Goal: Consume media (video, audio)

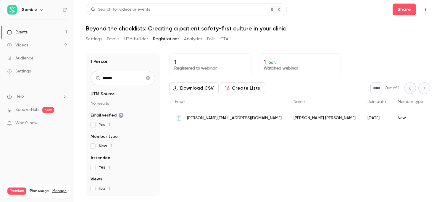
scroll to position [401, 0]
click at [148, 80] on button "Clear search" at bounding box center [147, 77] width 9 height 9
click at [91, 39] on button "Settings" at bounding box center [94, 38] width 16 height 9
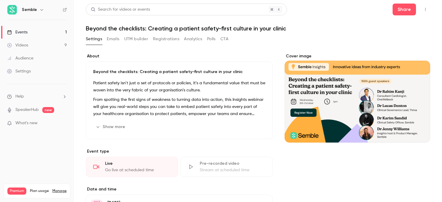
click at [26, 46] on div "Videos" at bounding box center [17, 45] width 21 height 6
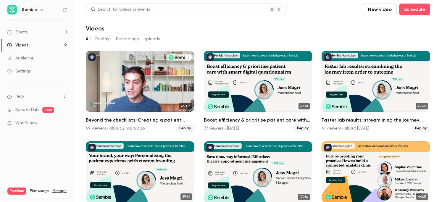
click at [121, 72] on div "Beyond the checklists: Creating a patient safety-first culture in your clinic" at bounding box center [140, 81] width 109 height 61
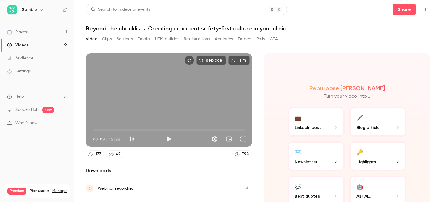
scroll to position [34, 0]
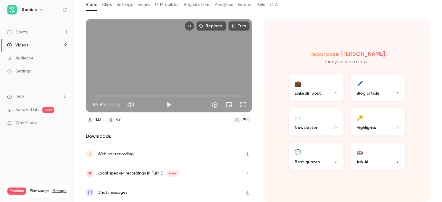
click at [245, 152] on icon "button" at bounding box center [247, 154] width 5 height 4
click at [248, 193] on icon "button" at bounding box center [247, 192] width 5 height 4
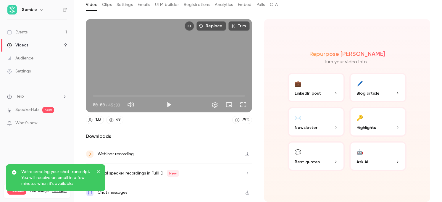
click at [166, 103] on button "Play" at bounding box center [169, 105] width 12 height 12
type input "*****"
click at [99, 96] on span "01:55" at bounding box center [169, 95] width 152 height 9
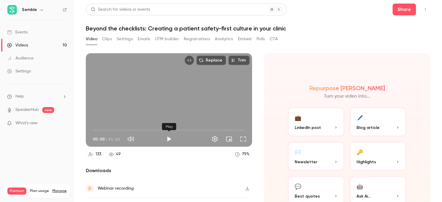
click at [166, 137] on button "Play" at bounding box center [169, 139] width 12 height 12
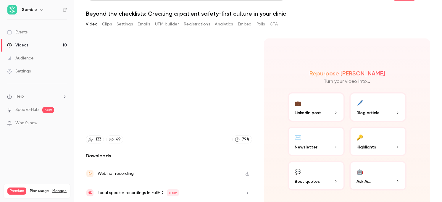
scroll to position [15, 0]
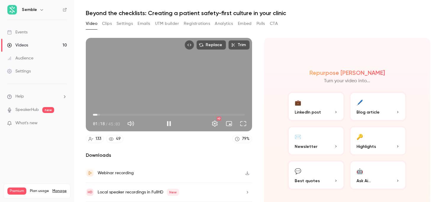
click at [97, 114] on span "01:18" at bounding box center [169, 114] width 152 height 9
click at [101, 114] on span "02:32" at bounding box center [169, 114] width 152 height 9
click at [108, 114] on span "04:33" at bounding box center [169, 114] width 152 height 9
click at [114, 114] on span "04:33" at bounding box center [169, 114] width 152 height 9
click at [122, 114] on span "06:13" at bounding box center [169, 114] width 152 height 9
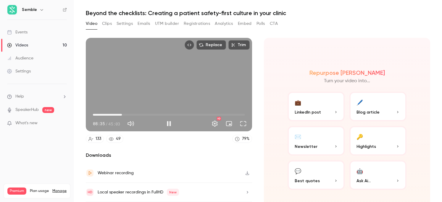
click at [134, 114] on span "08:35" at bounding box center [169, 114] width 152 height 9
click at [140, 114] on span "12:16" at bounding box center [169, 114] width 152 height 9
click at [136, 114] on span "12:53" at bounding box center [169, 114] width 152 height 9
type input "*****"
click at [132, 114] on span "12:53" at bounding box center [169, 114] width 152 height 9
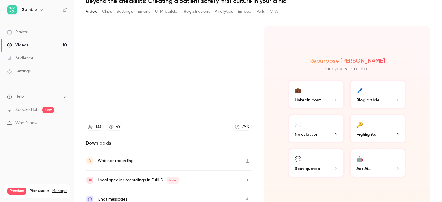
scroll to position [34, 0]
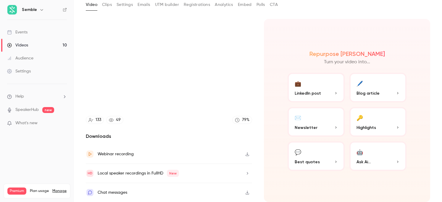
click at [248, 155] on icon "button" at bounding box center [247, 154] width 5 height 4
click at [429, 135] on div "Repurpose Ai Turn your video into... 💼 LinkedIn post 🖊️ Blog article ✉️ Newslet…" at bounding box center [347, 110] width 166 height 183
click at [245, 172] on button "button" at bounding box center [246, 173] width 9 height 9
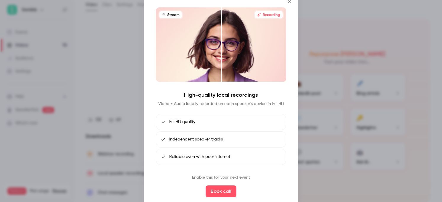
click at [290, 2] on icon "Close" at bounding box center [289, 1] width 7 height 5
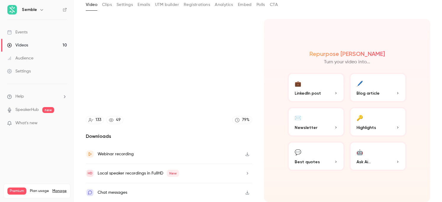
click at [34, 98] on li "Help" at bounding box center [37, 96] width 60 height 6
click at [108, 91] on link "Talk to [GEOGRAPHIC_DATA]" at bounding box center [109, 90] width 65 height 16
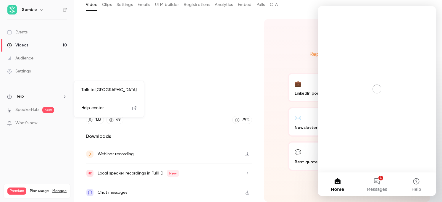
scroll to position [0, 0]
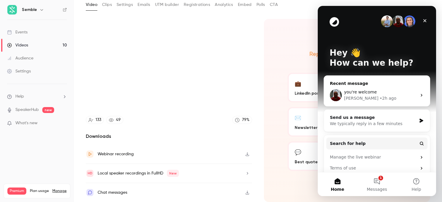
click at [377, 90] on div "you're welcome" at bounding box center [380, 92] width 73 height 6
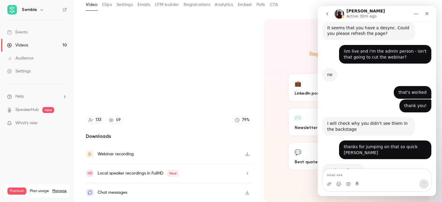
scroll to position [401, 0]
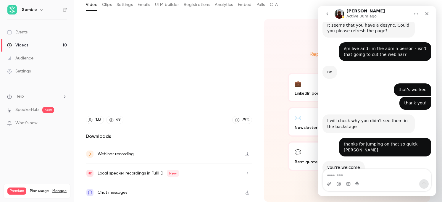
click at [344, 174] on textarea "Message…" at bounding box center [377, 174] width 108 height 10
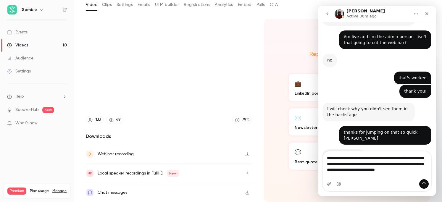
scroll to position [419, 0]
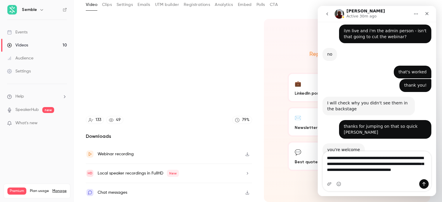
drag, startPoint x: 360, startPoint y: 175, endPoint x: 339, endPoint y: 177, distance: 21.4
click at [339, 177] on textarea "**********" at bounding box center [377, 165] width 108 height 28
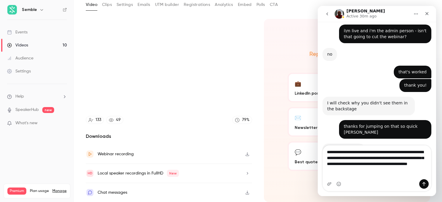
click at [390, 173] on textarea "**********" at bounding box center [377, 159] width 108 height 28
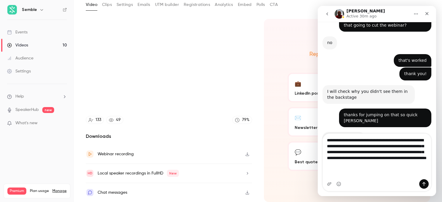
type textarea "**********"
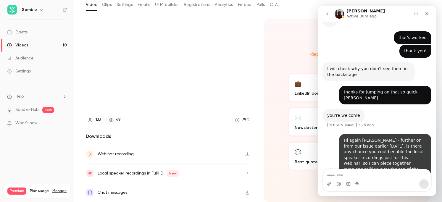
scroll to position [454, 0]
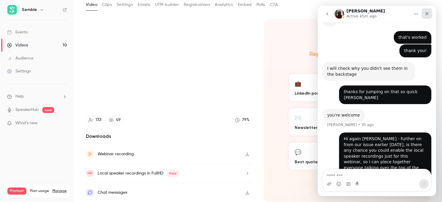
click at [429, 12] on div "Close" at bounding box center [426, 13] width 11 height 11
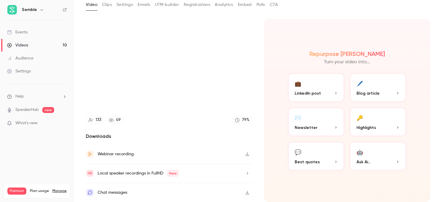
click at [65, 5] on div "Semble" at bounding box center [37, 10] width 60 height 10
click at [65, 10] on icon at bounding box center [65, 10] width 4 height 4
click at [18, 96] on span "Help" at bounding box center [19, 96] width 9 height 6
click at [101, 94] on link "Talk to [GEOGRAPHIC_DATA]" at bounding box center [109, 90] width 65 height 16
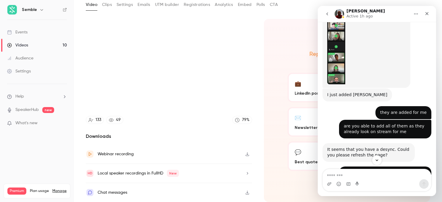
scroll to position [279, 0]
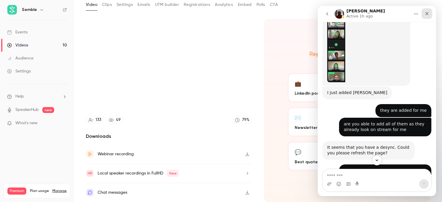
click at [428, 12] on icon "Close" at bounding box center [426, 13] width 5 height 5
